Goal: Information Seeking & Learning: Learn about a topic

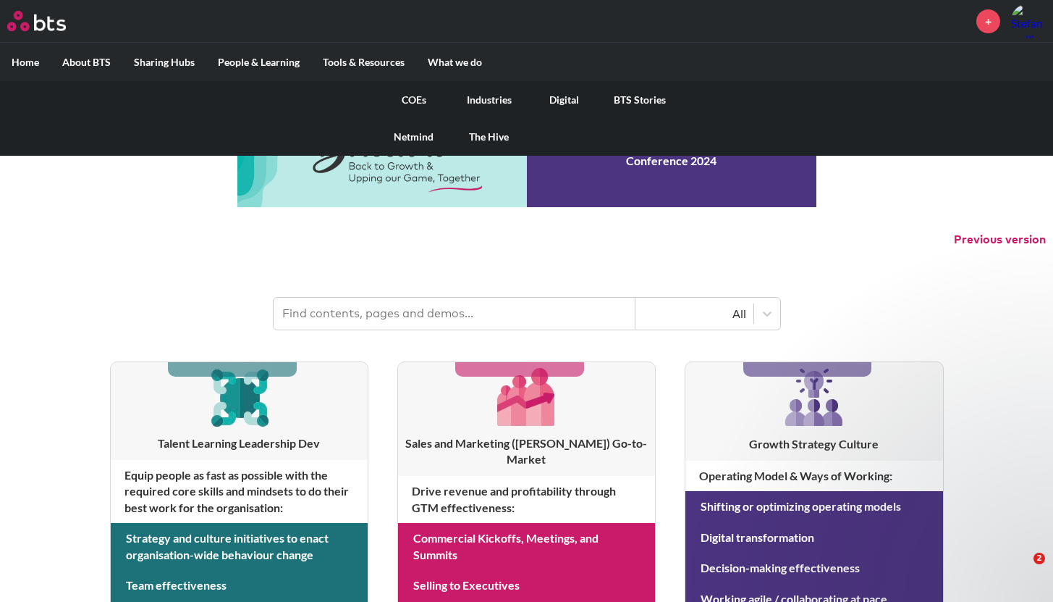
click at [565, 99] on link "Digital" at bounding box center [564, 100] width 75 height 38
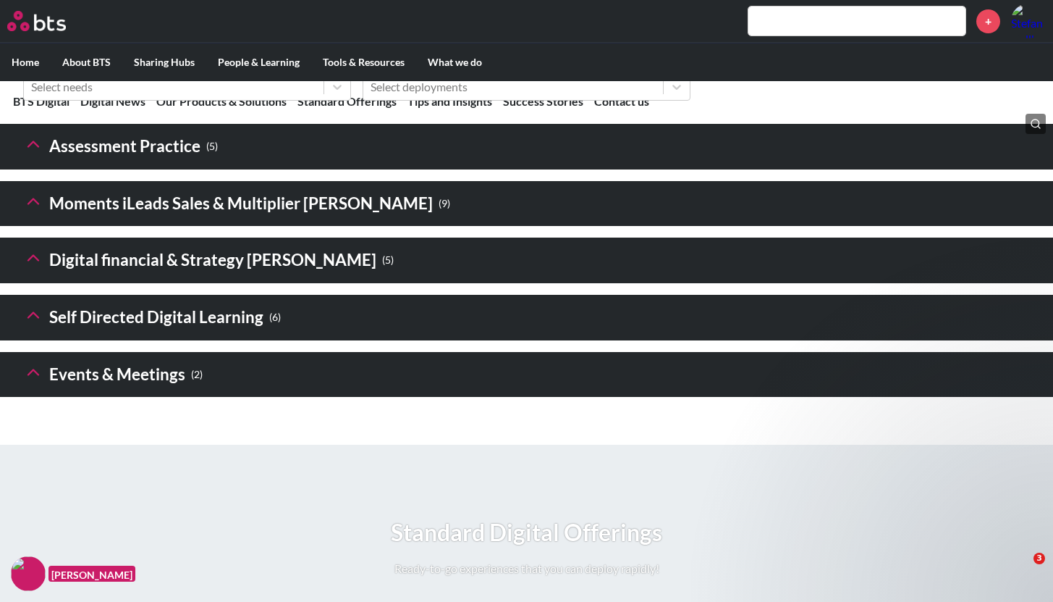
scroll to position [2171, 0]
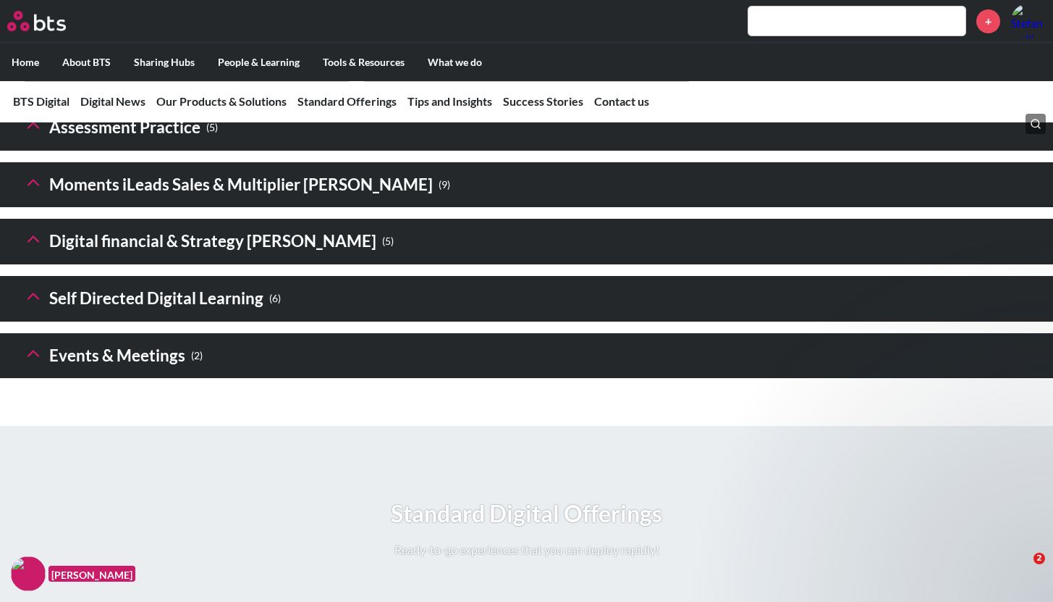
click at [428, 208] on header "Moments iLeads Sales & Multiplier Sims ( 9 )" at bounding box center [526, 185] width 1053 height 46
click at [32, 193] on icon at bounding box center [33, 182] width 20 height 20
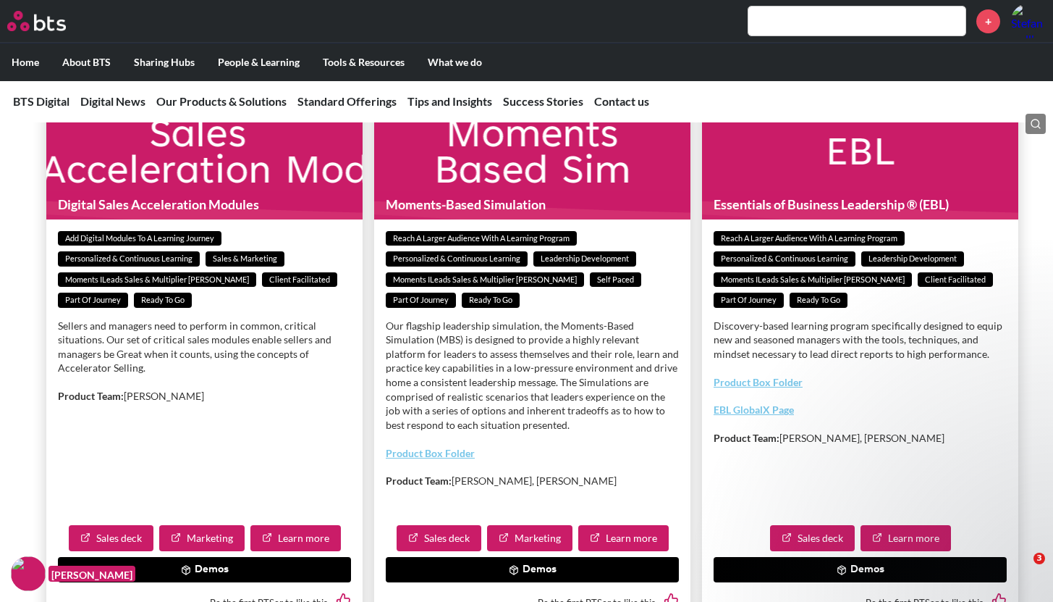
scroll to position [3384, 0]
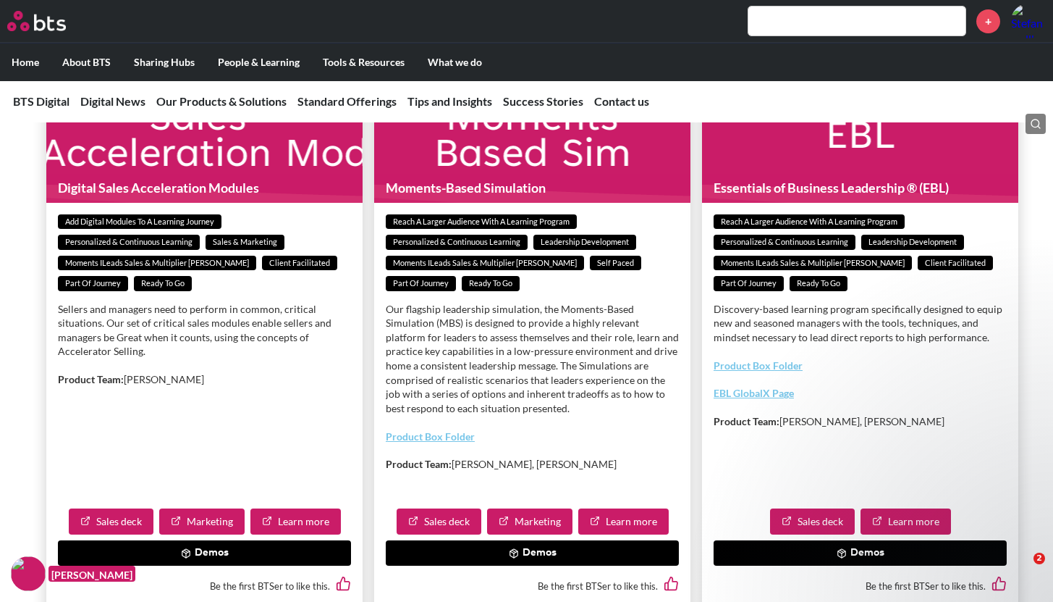
click at [449, 534] on link "Sales deck" at bounding box center [439, 521] width 85 height 26
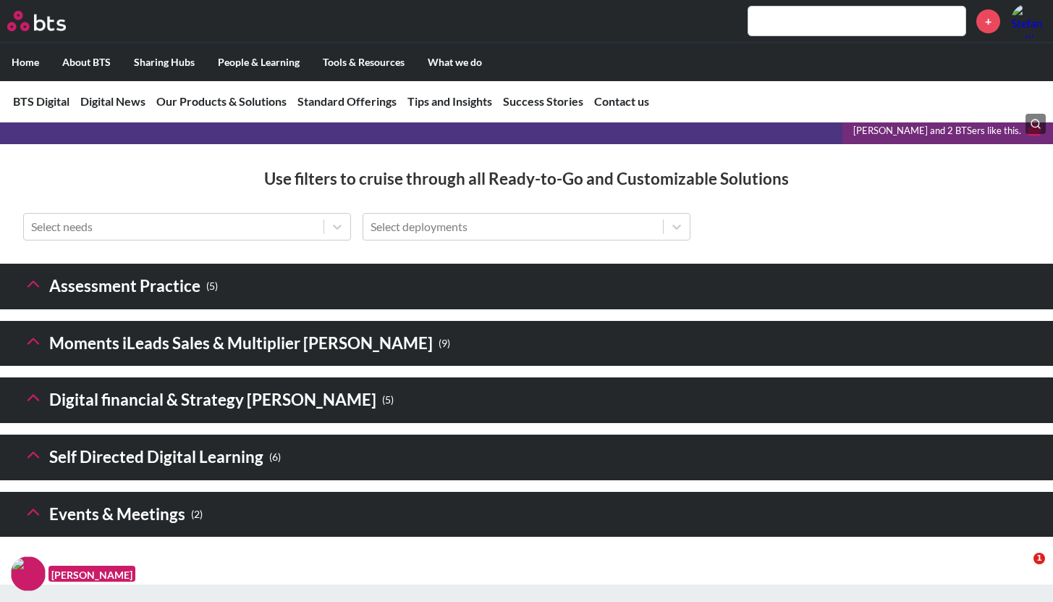
scroll to position [2125, 0]
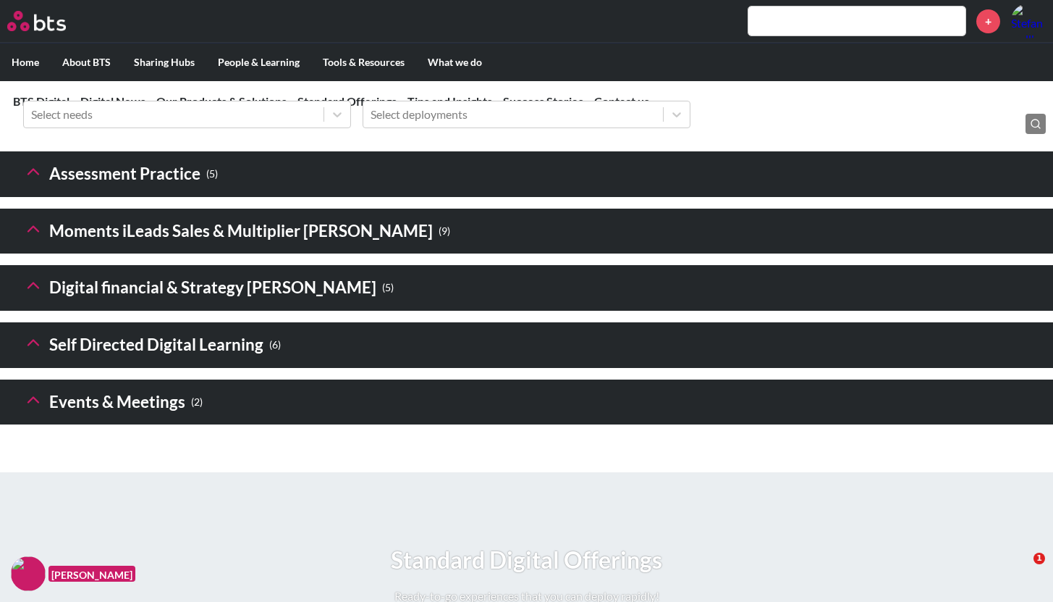
click at [37, 231] on polyline at bounding box center [33, 228] width 10 height 5
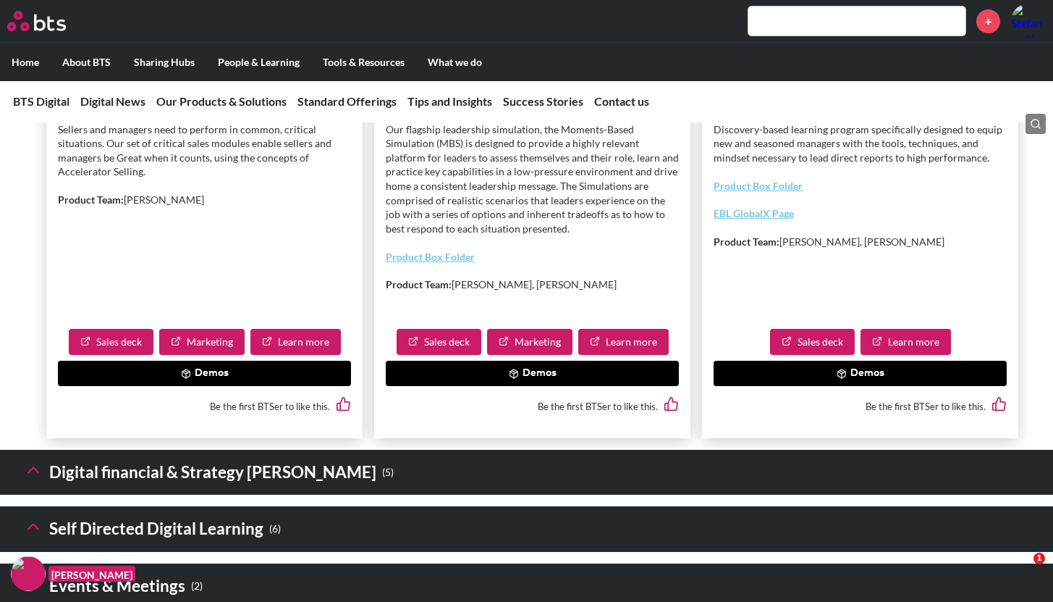
scroll to position [3566, 0]
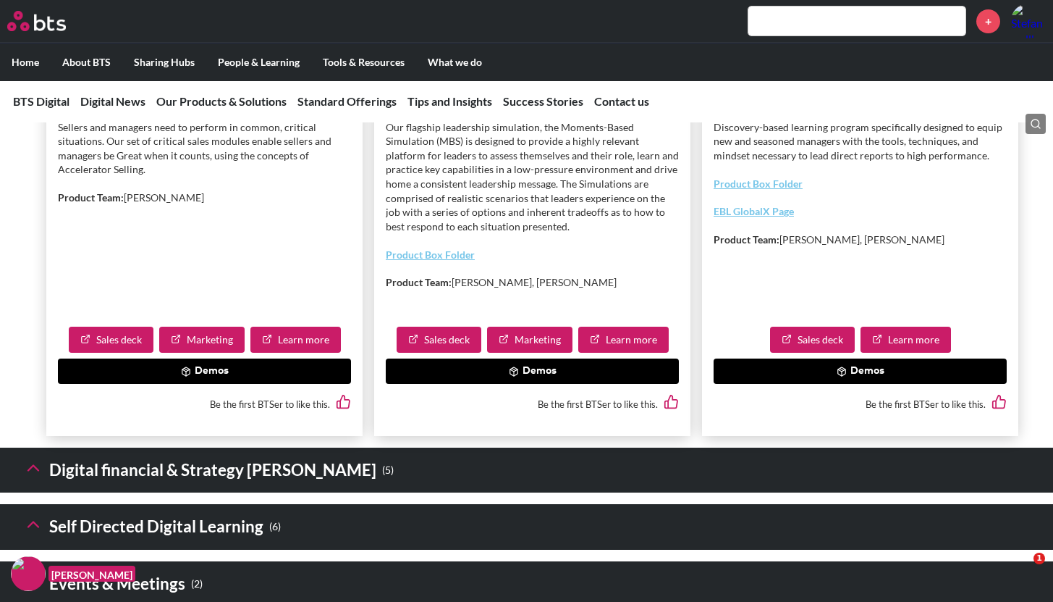
click at [534, 353] on link "Marketing" at bounding box center [529, 339] width 85 height 26
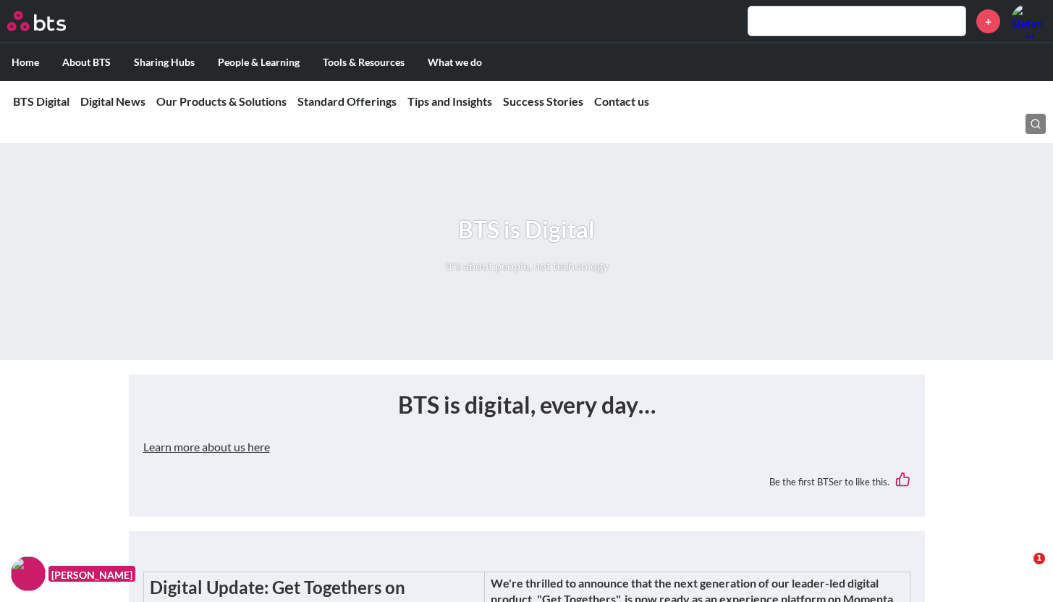
click at [806, 17] on input "text" at bounding box center [857, 21] width 217 height 29
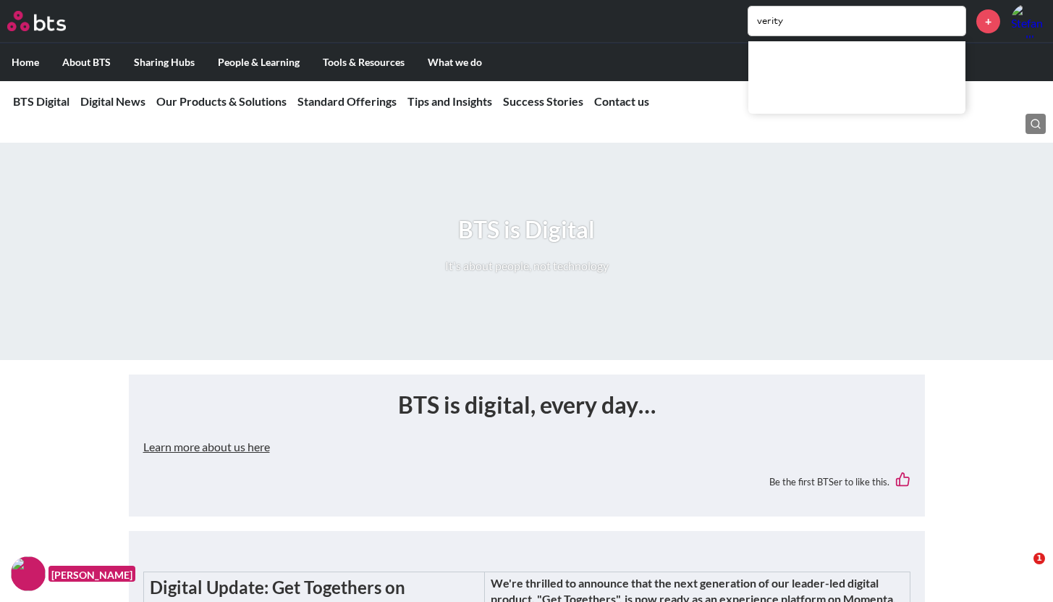
type input "verity"
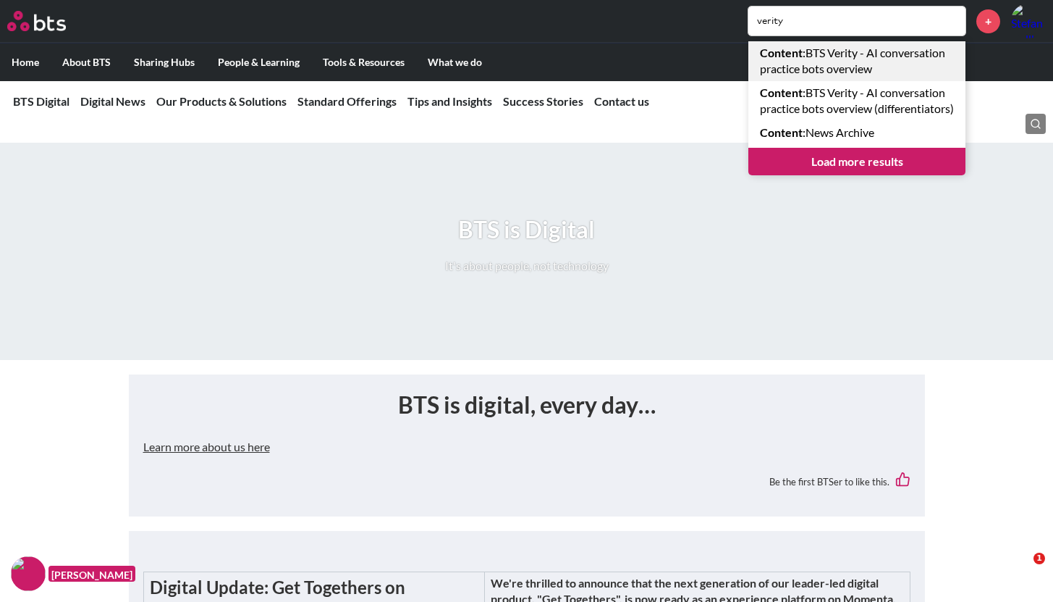
click at [826, 55] on link "Content : BTS Verity - AI conversation practice bots overview" at bounding box center [857, 61] width 217 height 40
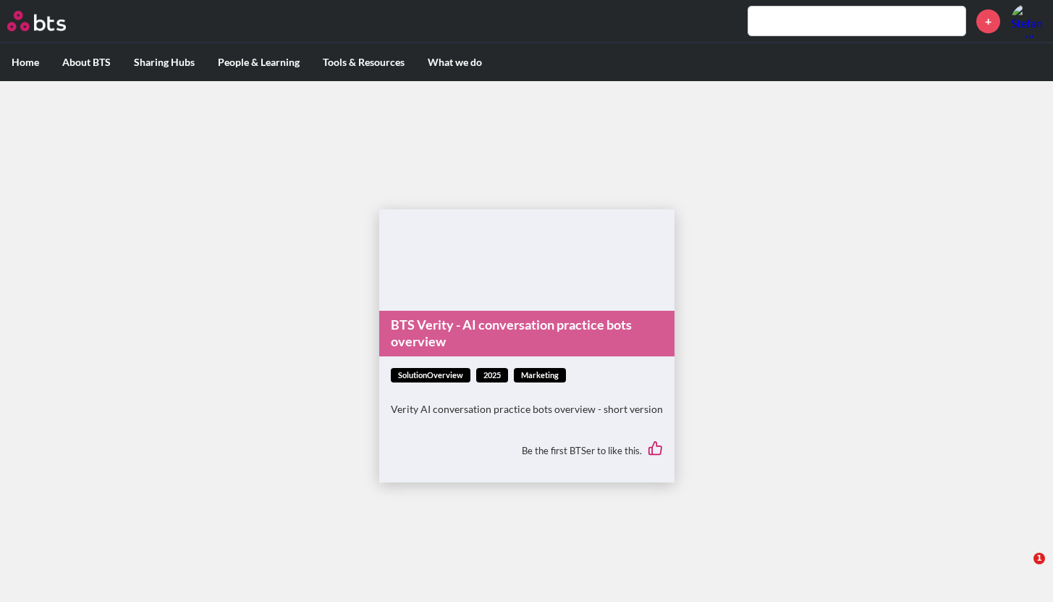
scroll to position [8, 0]
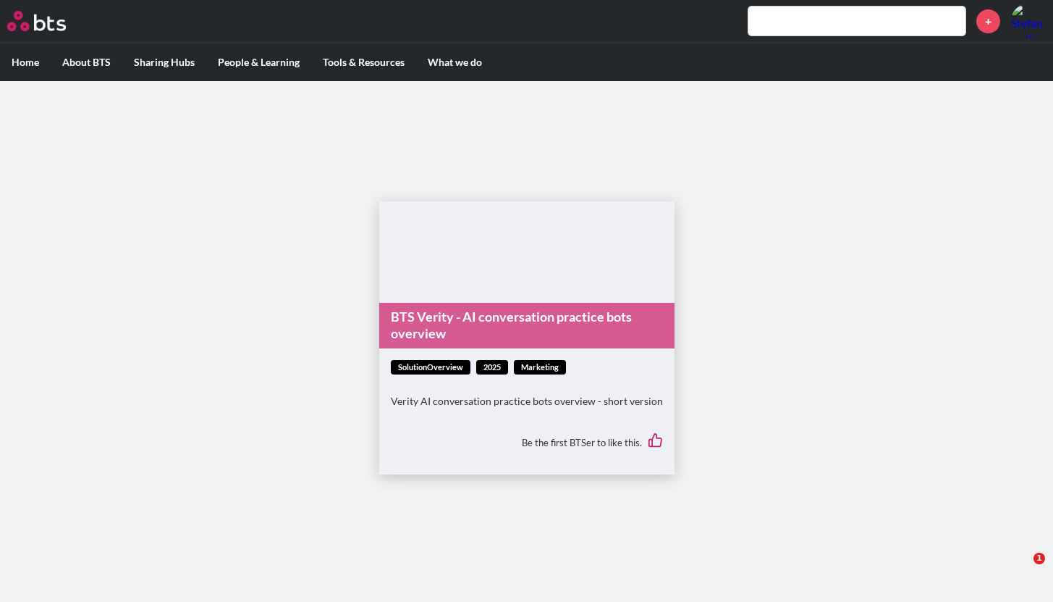
click at [440, 371] on span "solutionOverview" at bounding box center [431, 367] width 80 height 15
click at [460, 421] on div "Verity AI conversation practice bots overview - short version" at bounding box center [527, 408] width 272 height 28
click at [450, 313] on link "BTS Verity - AI conversation practice bots overview" at bounding box center [526, 326] width 295 height 46
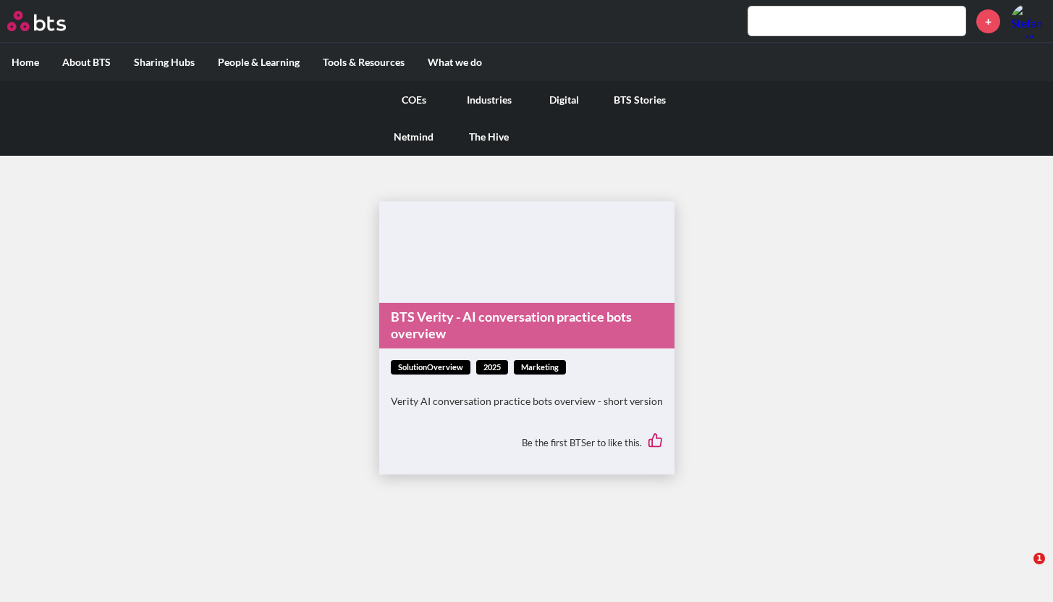
click at [412, 99] on link "COEs" at bounding box center [413, 100] width 75 height 38
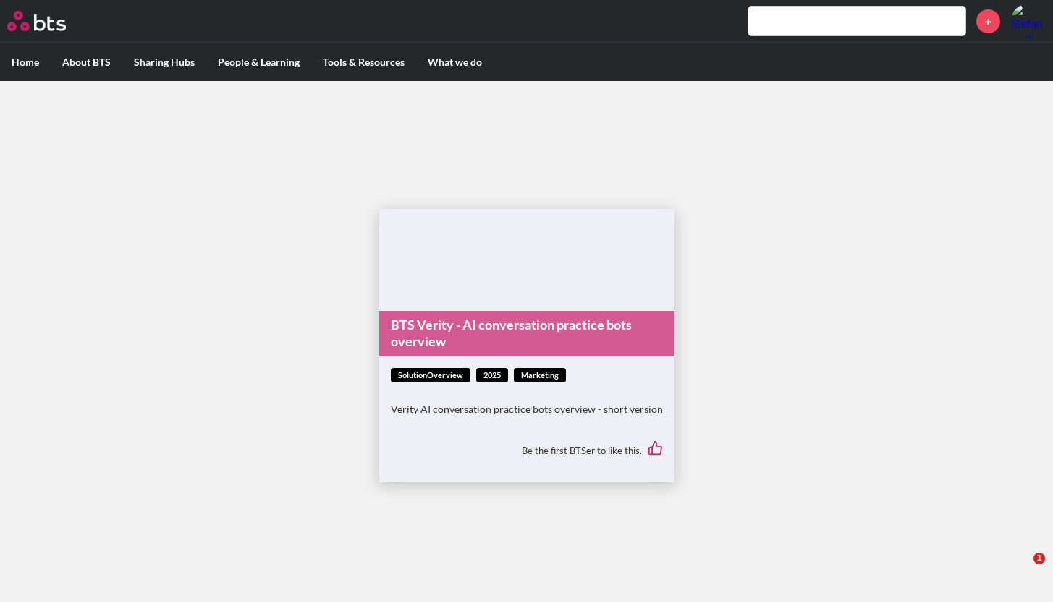
click at [434, 334] on link "BTS Verity - AI conversation practice bots overview" at bounding box center [526, 334] width 295 height 46
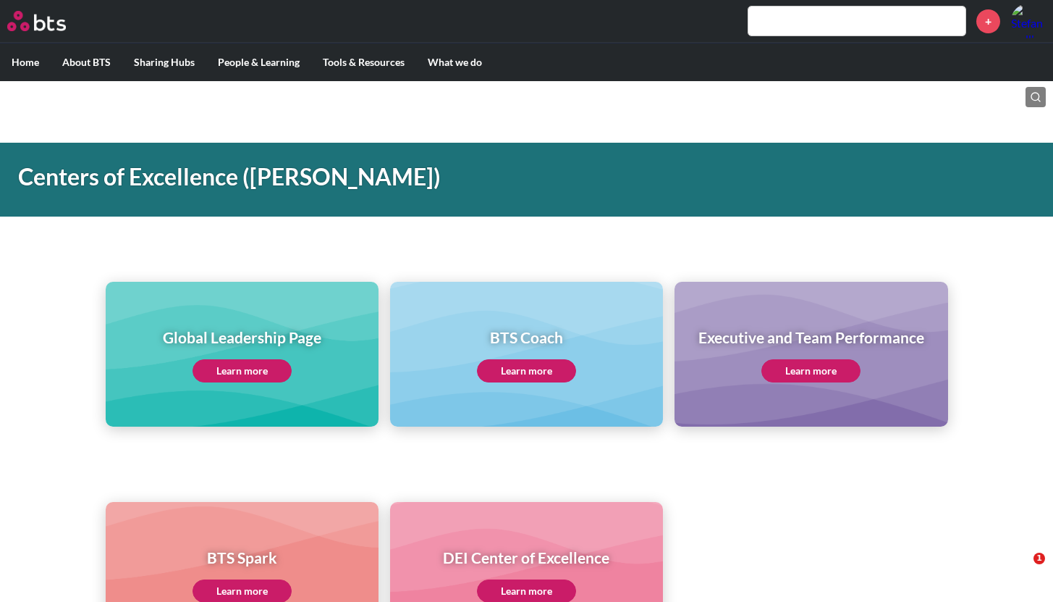
click at [781, 30] on input "text" at bounding box center [857, 21] width 217 height 29
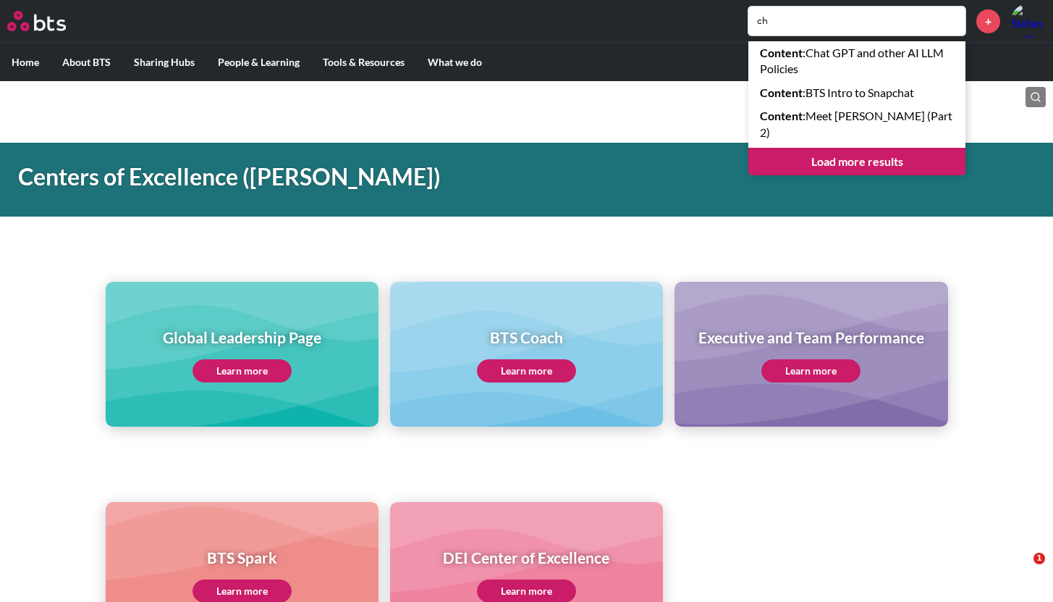
type input "c"
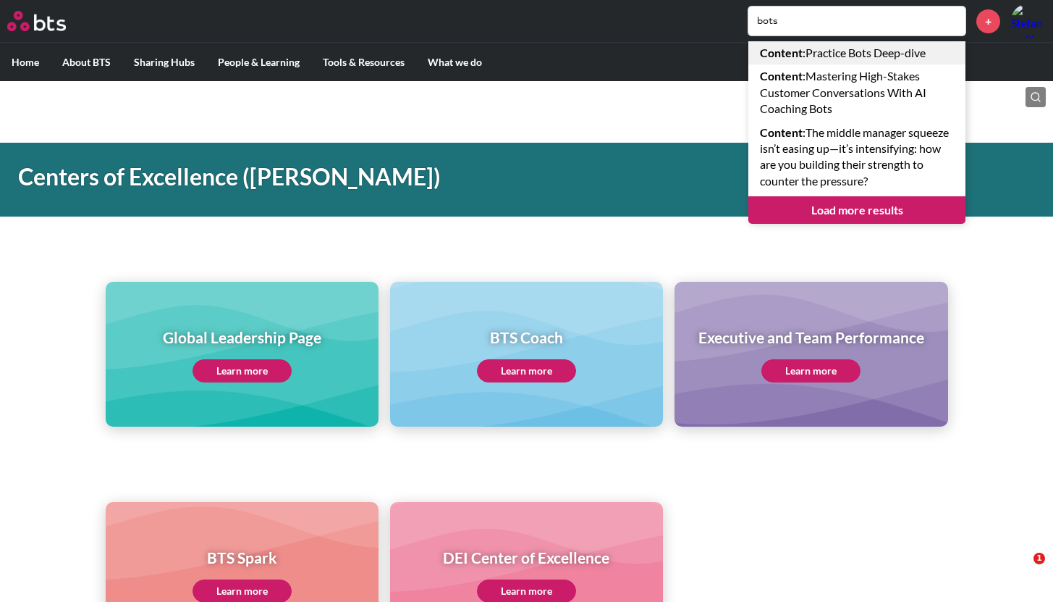
type input "bots"
click at [829, 57] on link "Content : Practice Bots Deep-dive" at bounding box center [857, 52] width 217 height 23
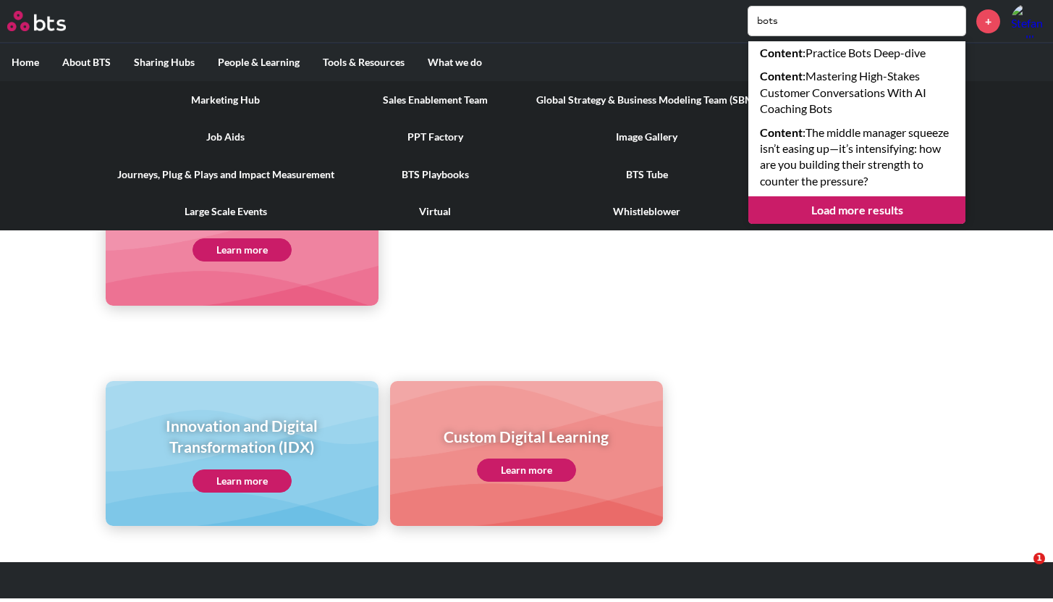
scroll to position [727, 0]
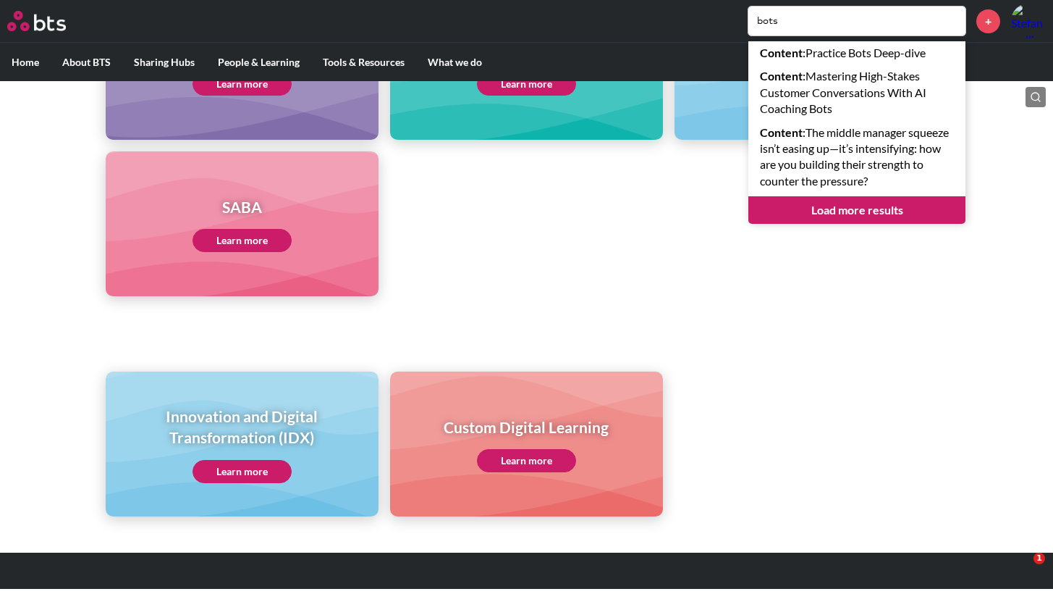
click at [529, 460] on link "Learn more" at bounding box center [526, 460] width 99 height 23
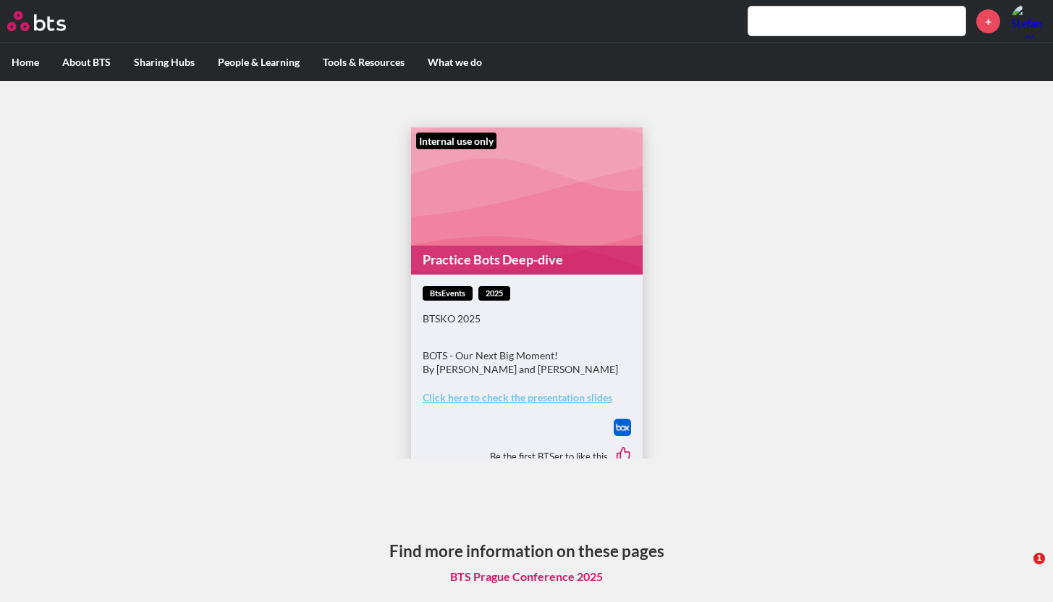
scroll to position [2, 0]
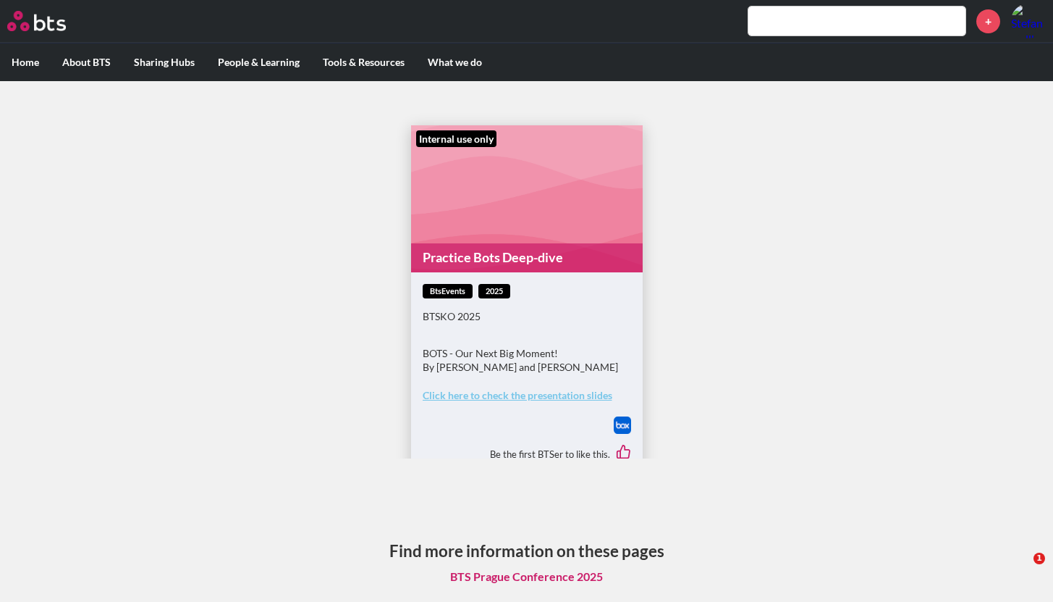
click at [556, 395] on strong "Click here to check the presentation slides" at bounding box center [518, 395] width 190 height 12
click at [766, 23] on input "text" at bounding box center [857, 21] width 217 height 29
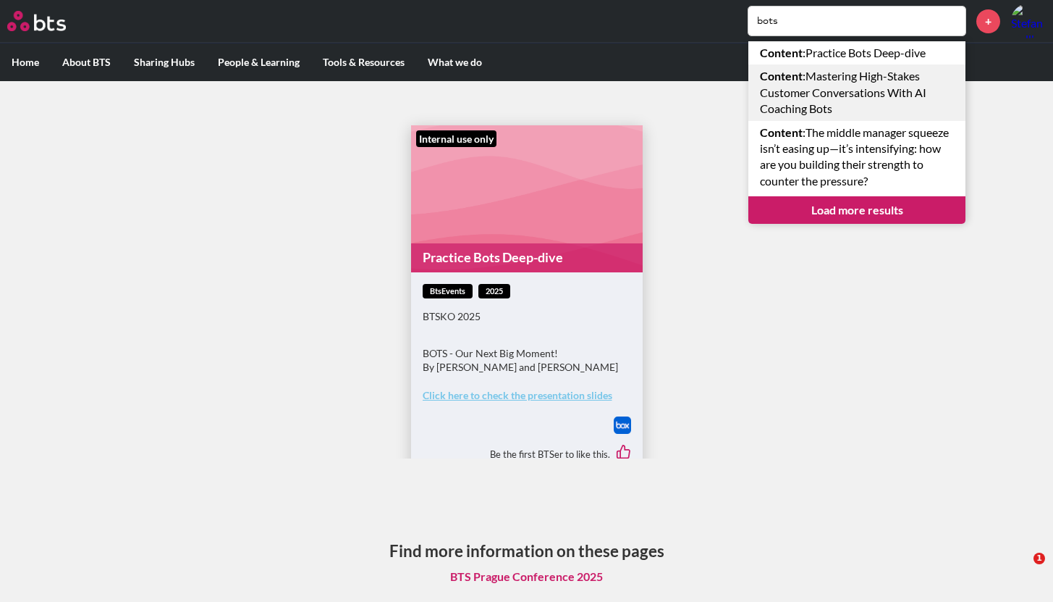
type input "bots"
click at [801, 88] on link "Content : Mastering High-Stakes Customer Conversations With AI Coaching Bots" at bounding box center [857, 92] width 217 height 56
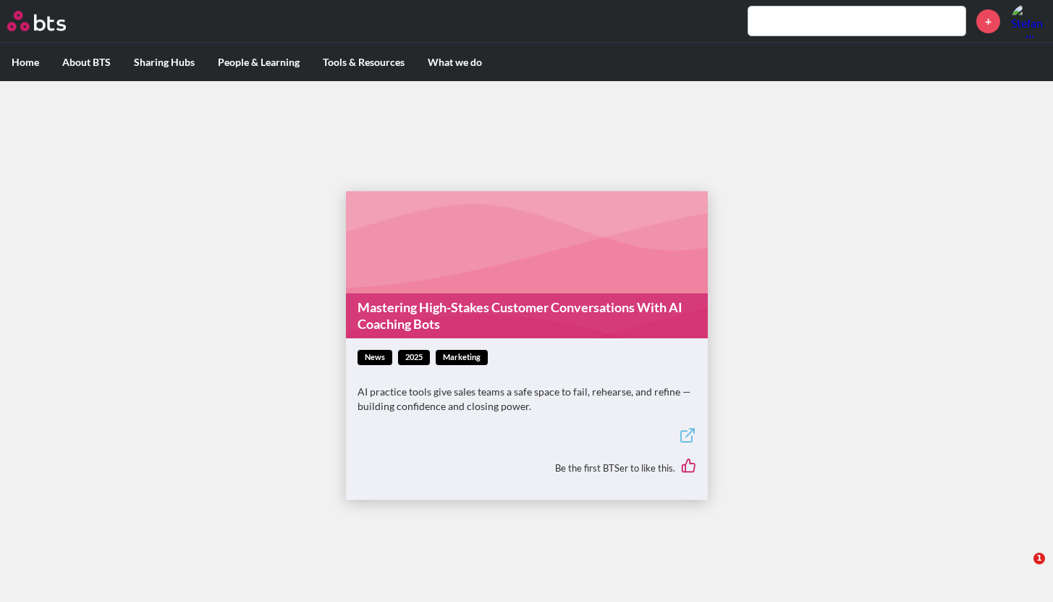
click at [450, 309] on link "Mastering High-Stakes Customer Conversations With AI Coaching Bots" at bounding box center [527, 316] width 362 height 46
click at [797, 25] on input "text" at bounding box center [857, 21] width 217 height 29
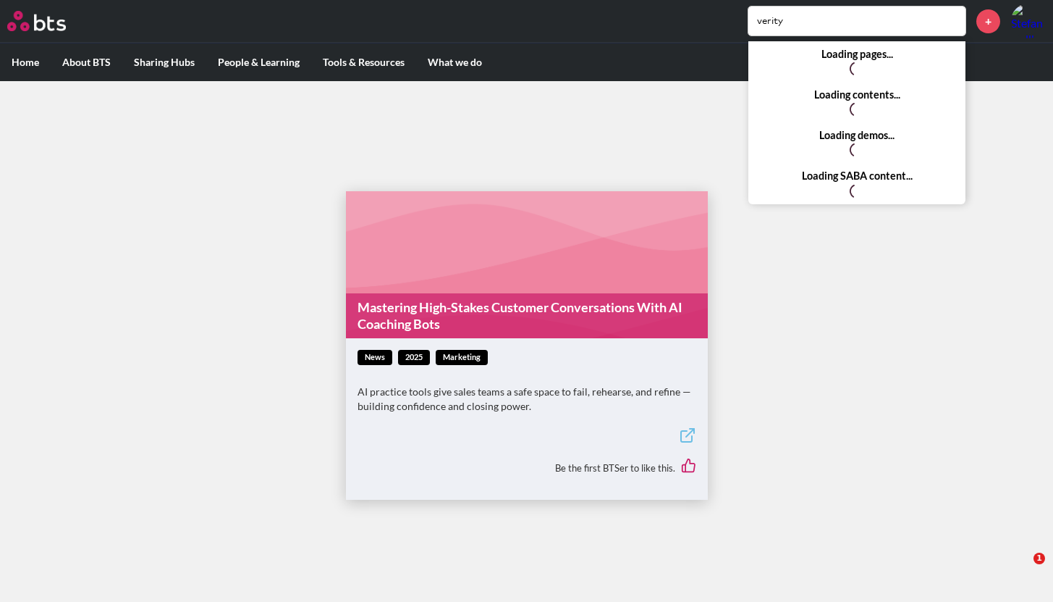
type input "verity"
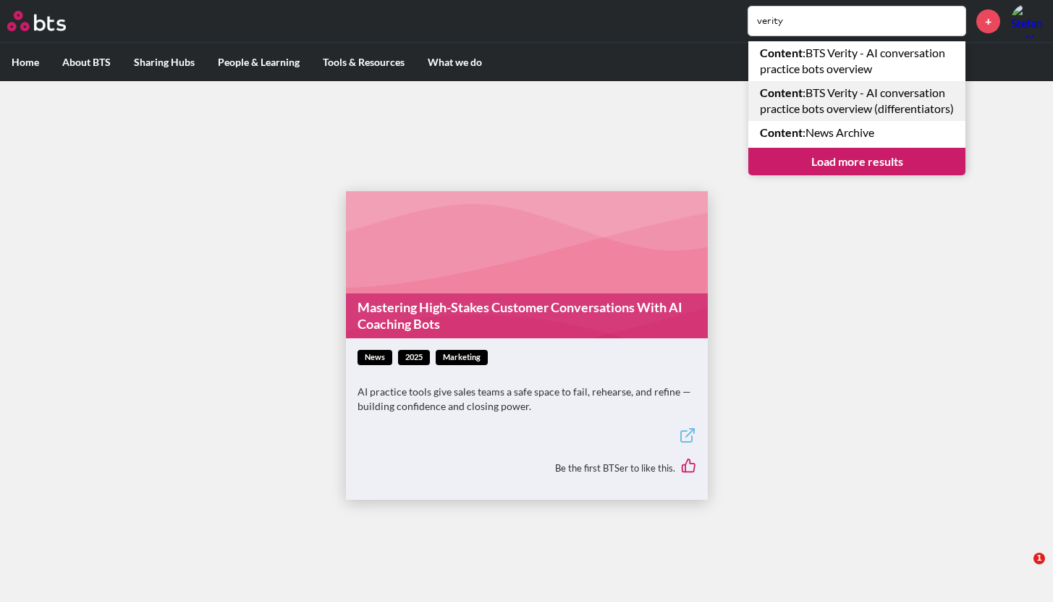
click at [858, 106] on link "Content : BTS Verity - AI conversation practice bots overview (differentiators)" at bounding box center [857, 101] width 217 height 40
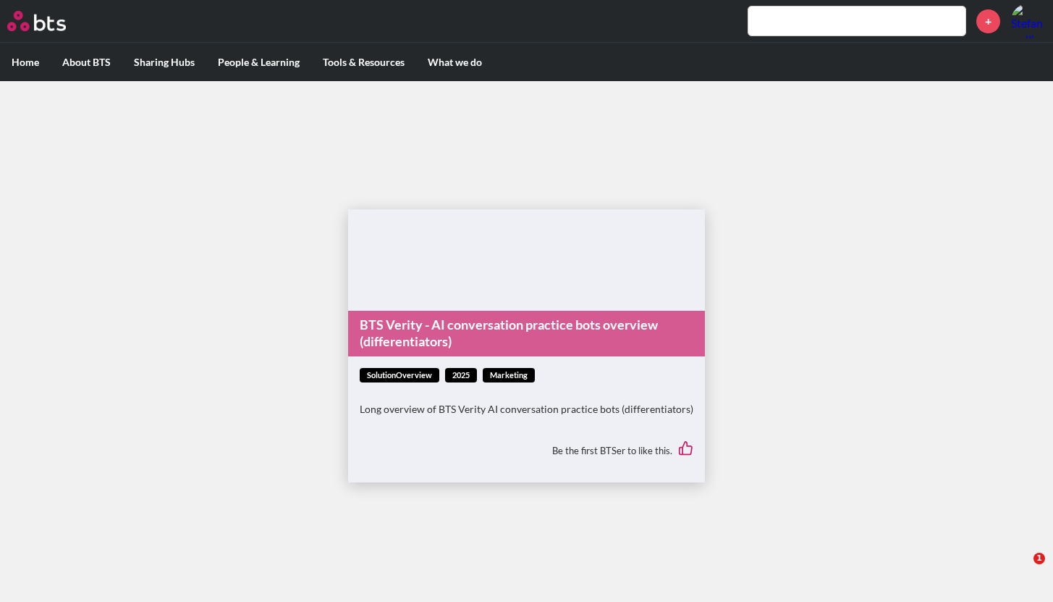
click at [456, 332] on link "BTS Verity - AI conversation practice bots overview (differentiators)" at bounding box center [526, 334] width 357 height 46
click at [421, 374] on span "solutionOverview" at bounding box center [400, 375] width 80 height 15
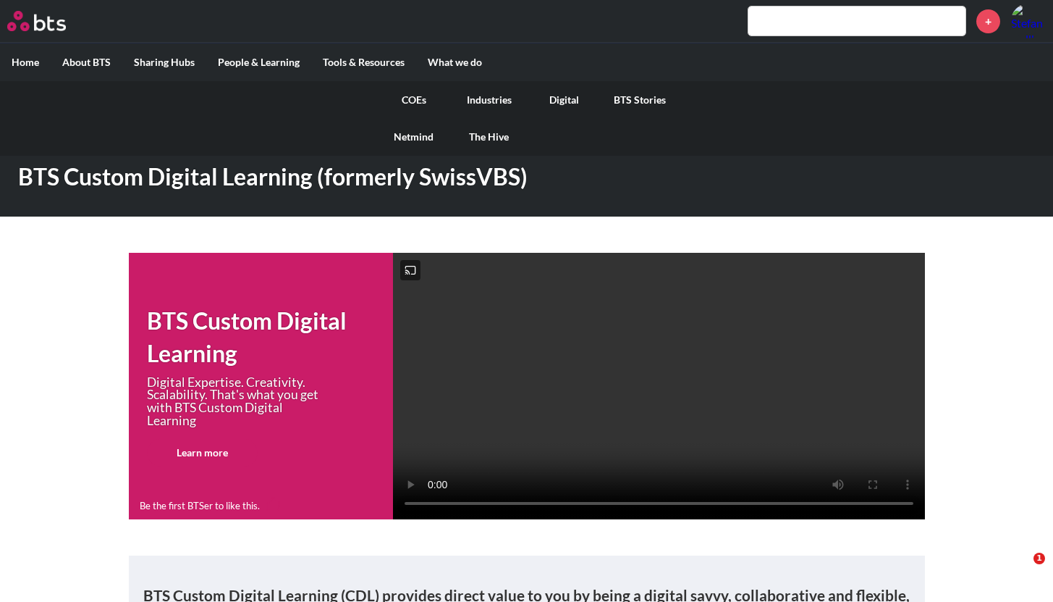
click at [417, 101] on link "COEs" at bounding box center [413, 100] width 75 height 38
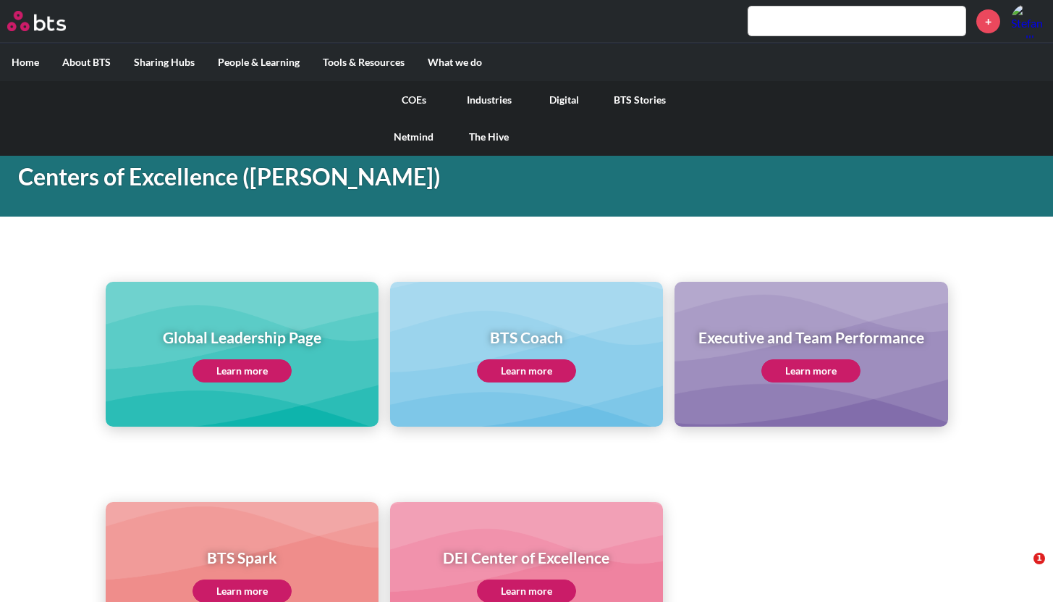
click at [555, 96] on link "Digital" at bounding box center [564, 100] width 75 height 38
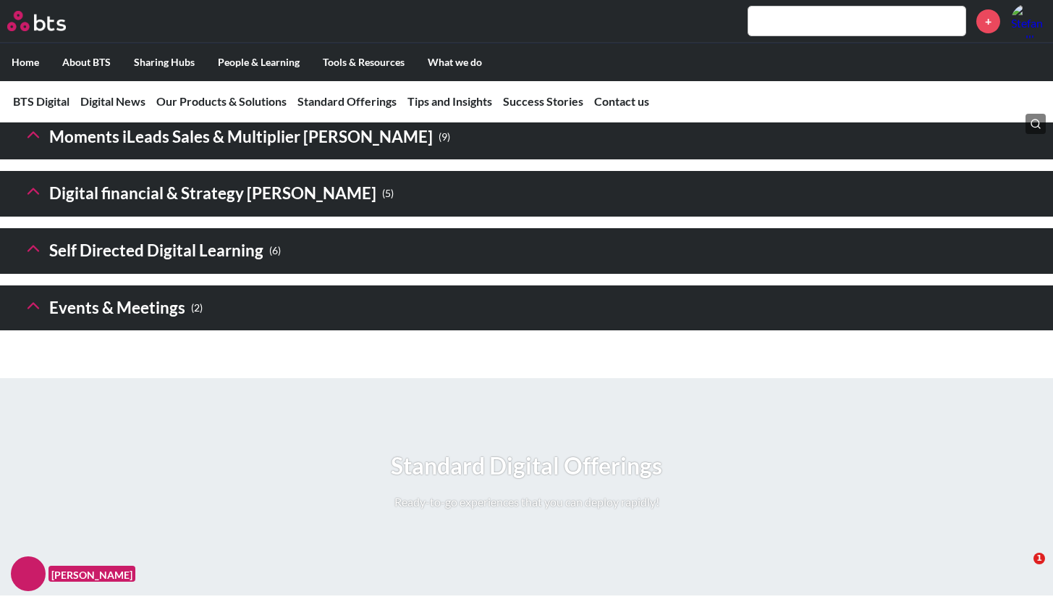
scroll to position [2221, 0]
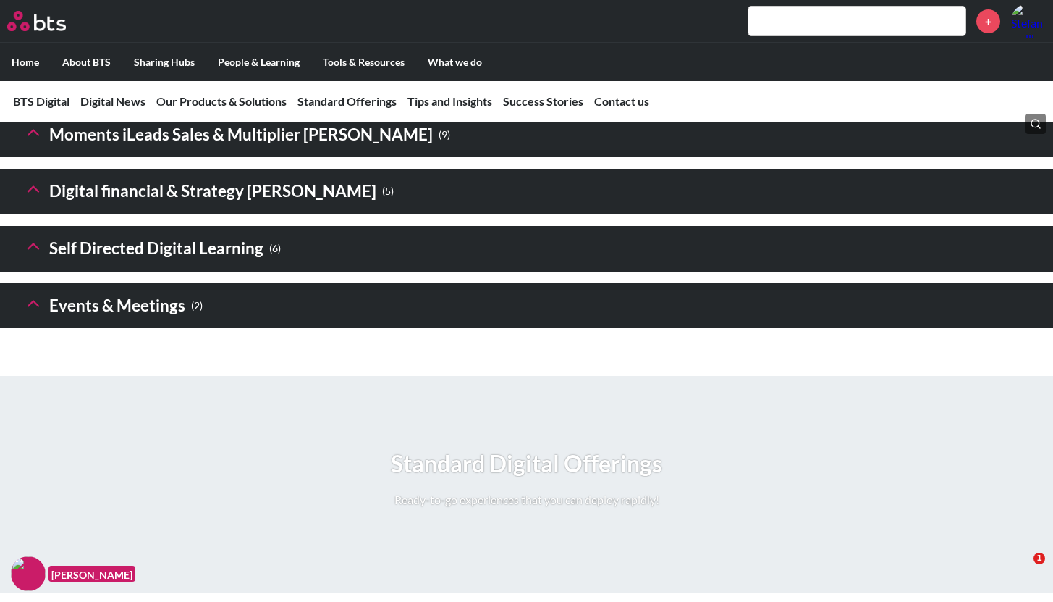
click at [37, 256] on icon at bounding box center [33, 246] width 20 height 20
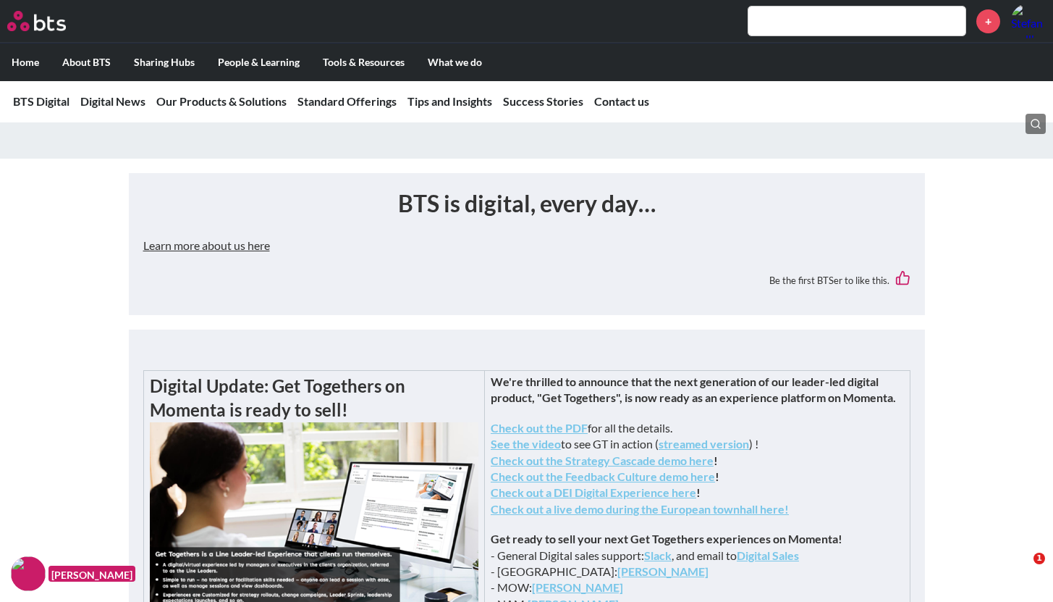
scroll to position [0, 0]
